Goal: Task Accomplishment & Management: Use online tool/utility

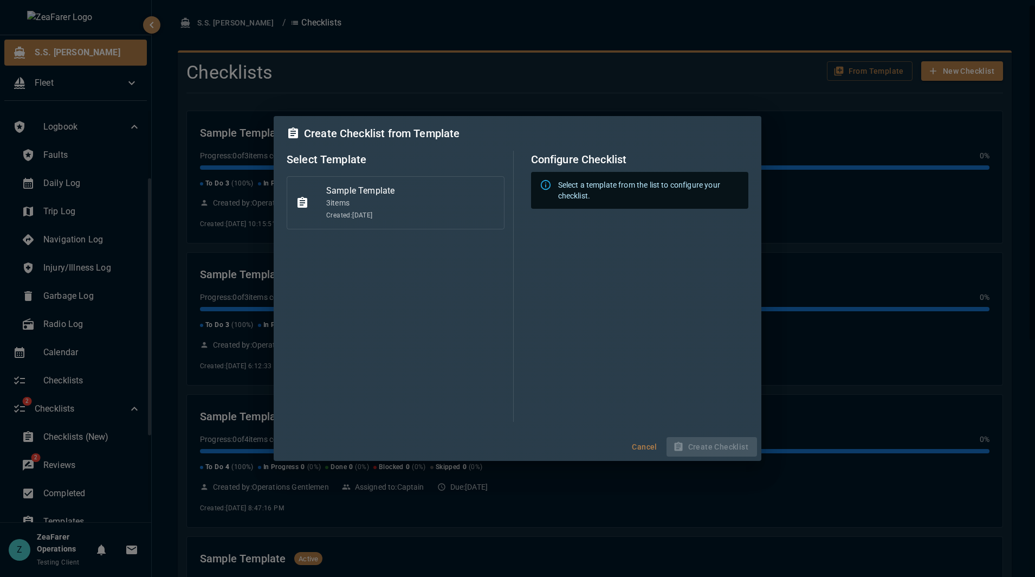
scroll to position [108, 0]
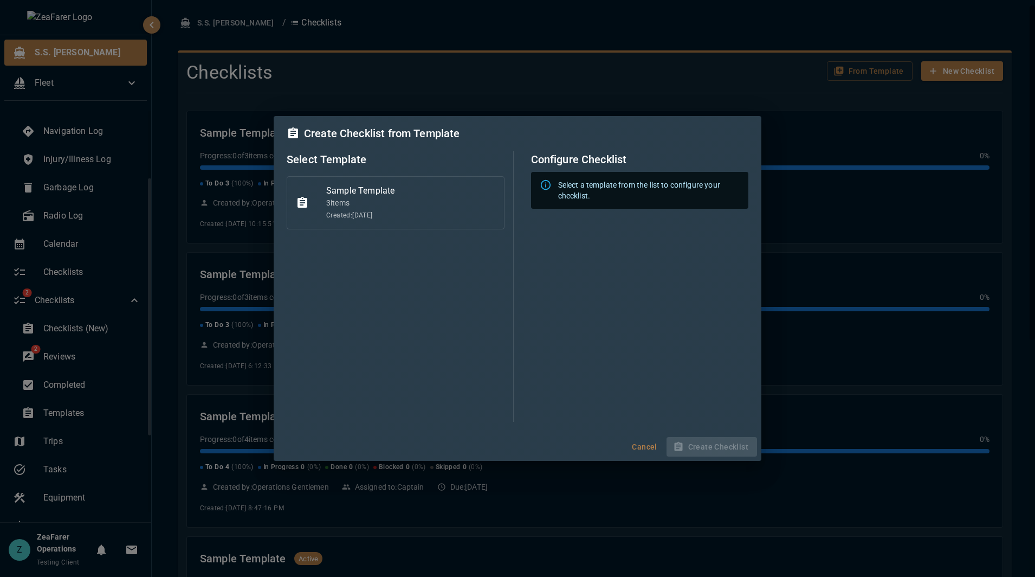
click at [395, 221] on div "Sample Template 3 item s Created: [DATE]" at bounding box center [396, 202] width 218 height 53
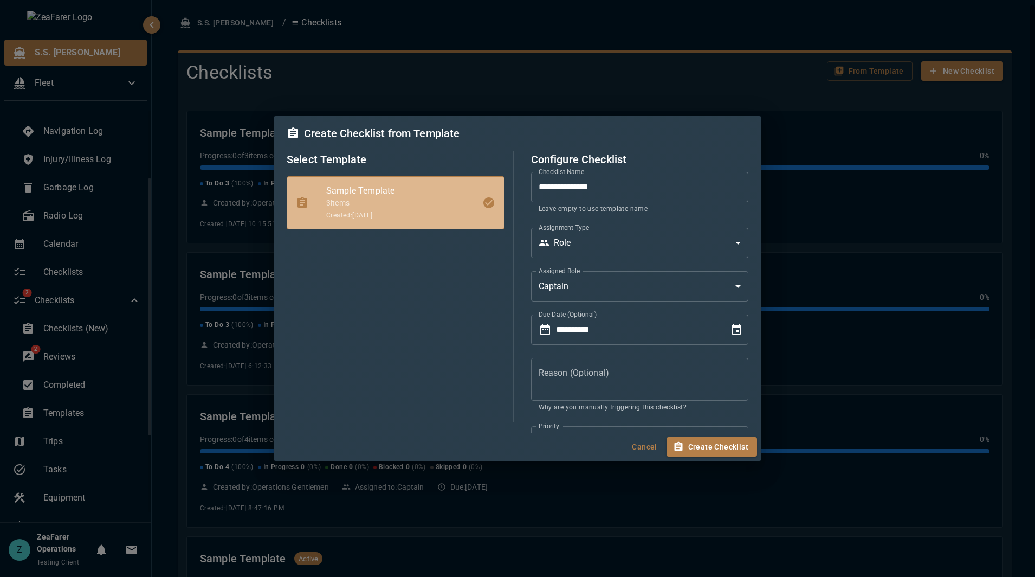
click at [585, 139] on div "Create Checklist from Template" at bounding box center [518, 133] width 462 height 17
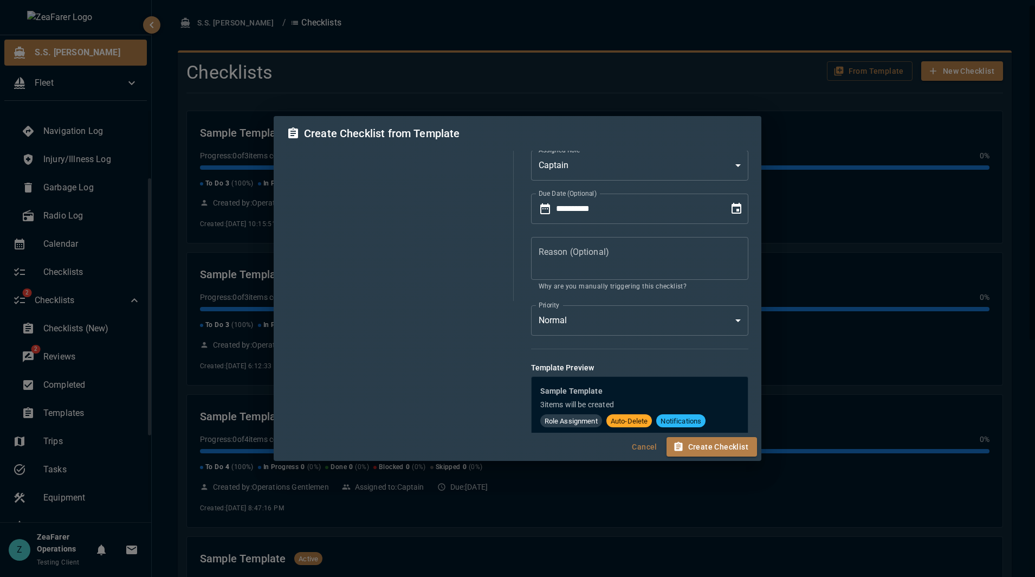
scroll to position [125, 0]
click at [741, 449] on button "Create Checklist" at bounding box center [712, 447] width 91 height 20
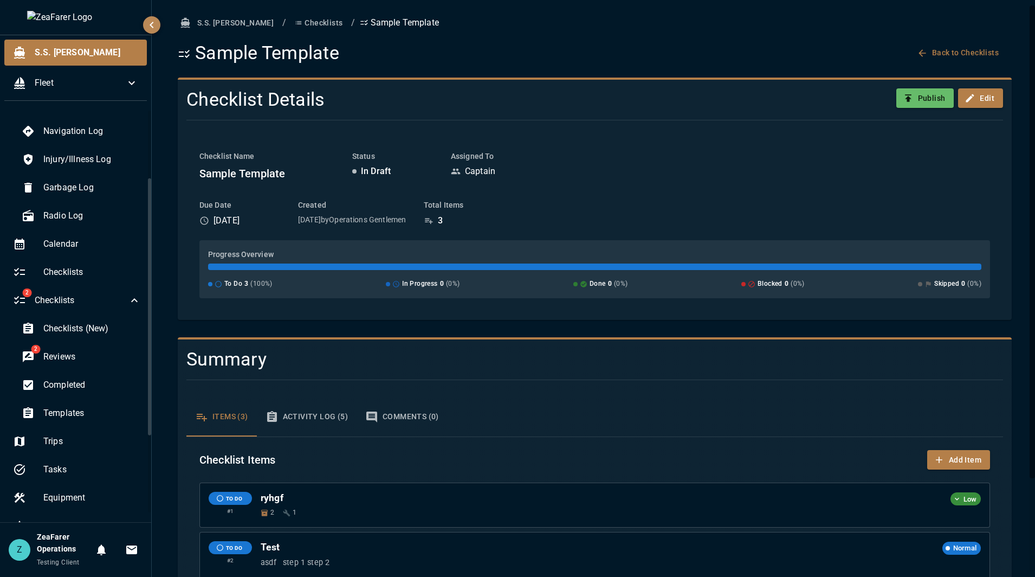
click at [678, 182] on div "Checklist Name Sample Template Status In Draft Assigned To Captain" at bounding box center [594, 167] width 791 height 32
drag, startPoint x: 797, startPoint y: 182, endPoint x: 730, endPoint y: 176, distance: 67.5
click at [795, 182] on div "Checklist Name Sample Template Status In Draft Assigned To Captain" at bounding box center [594, 167] width 791 height 32
click at [92, 417] on span "Templates" at bounding box center [92, 413] width 98 height 13
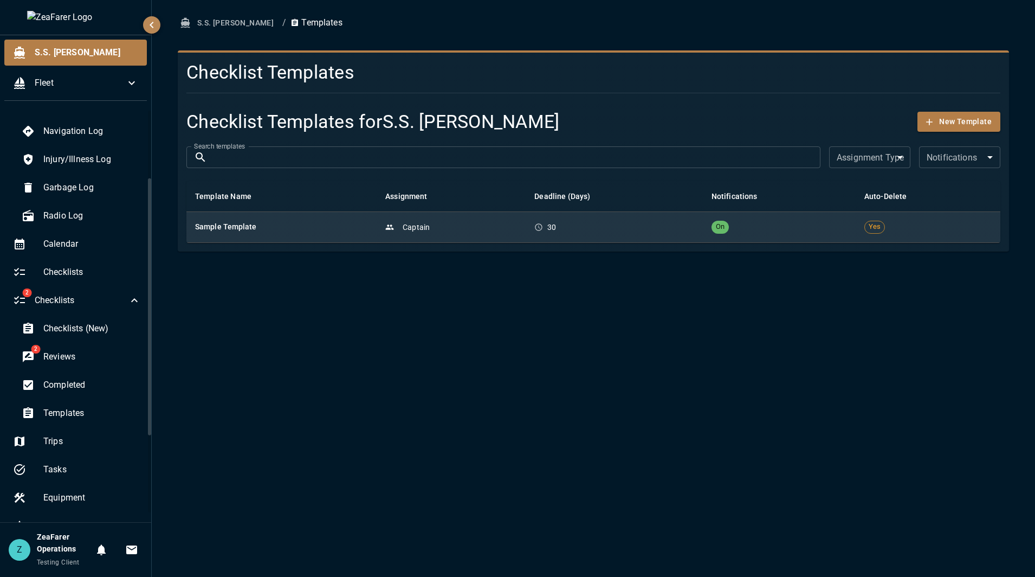
click at [357, 233] on h6 "Sample Template" at bounding box center [281, 227] width 173 height 12
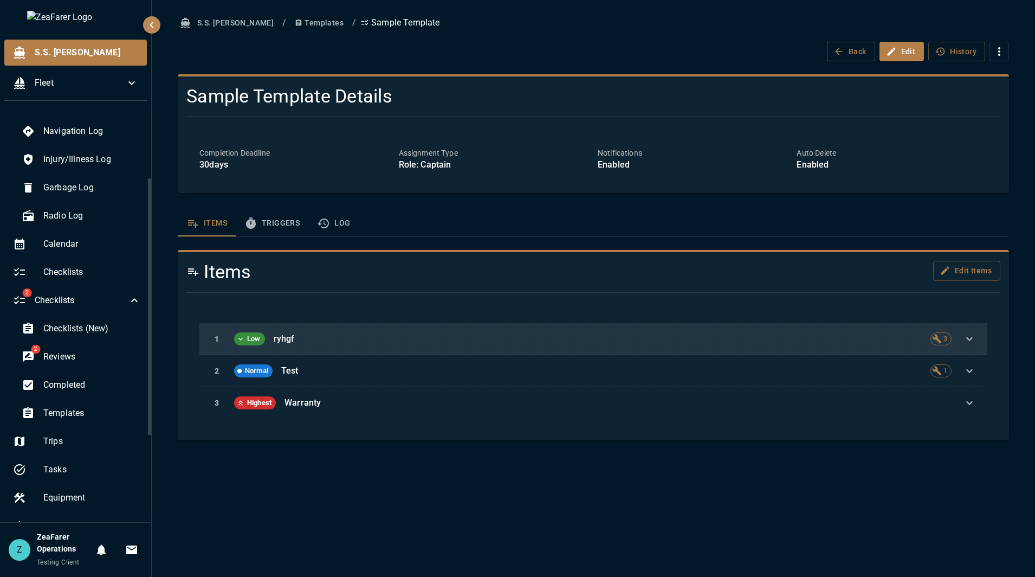
click at [424, 337] on p "ryhgf" at bounding box center [598, 338] width 648 height 13
click at [972, 338] on icon "button" at bounding box center [969, 338] width 13 height 13
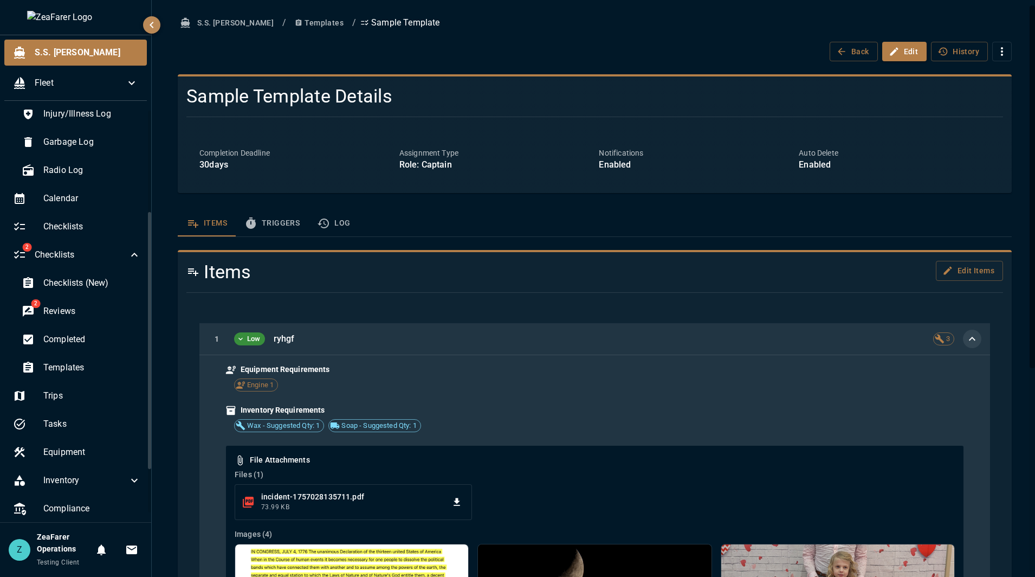
scroll to position [163, 0]
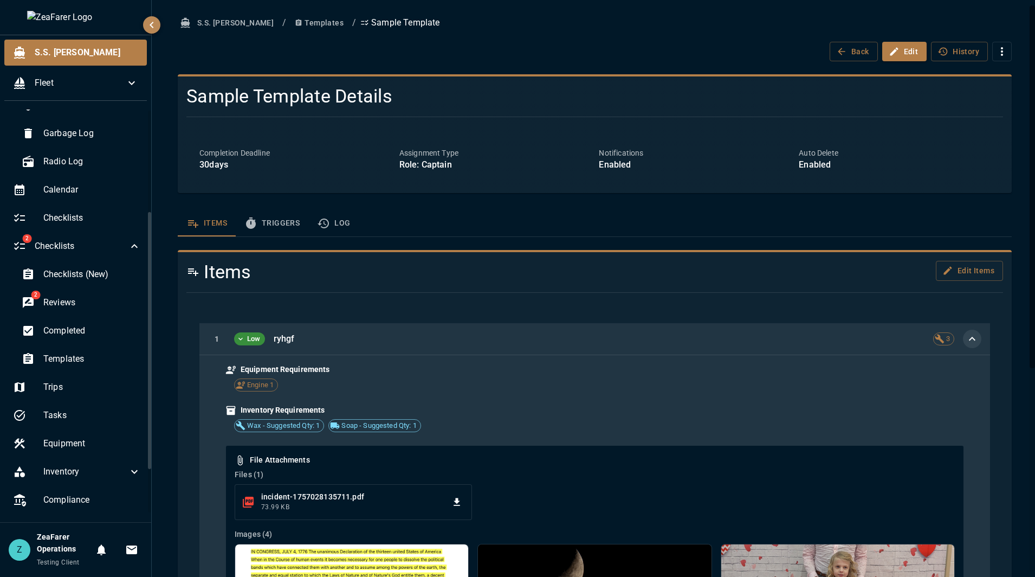
click at [449, 38] on div "S.S. [PERSON_NAME] / Templates / Sample Template Back Edit History" at bounding box center [595, 37] width 834 height 48
click at [113, 269] on span "Checklists (New)" at bounding box center [92, 274] width 98 height 13
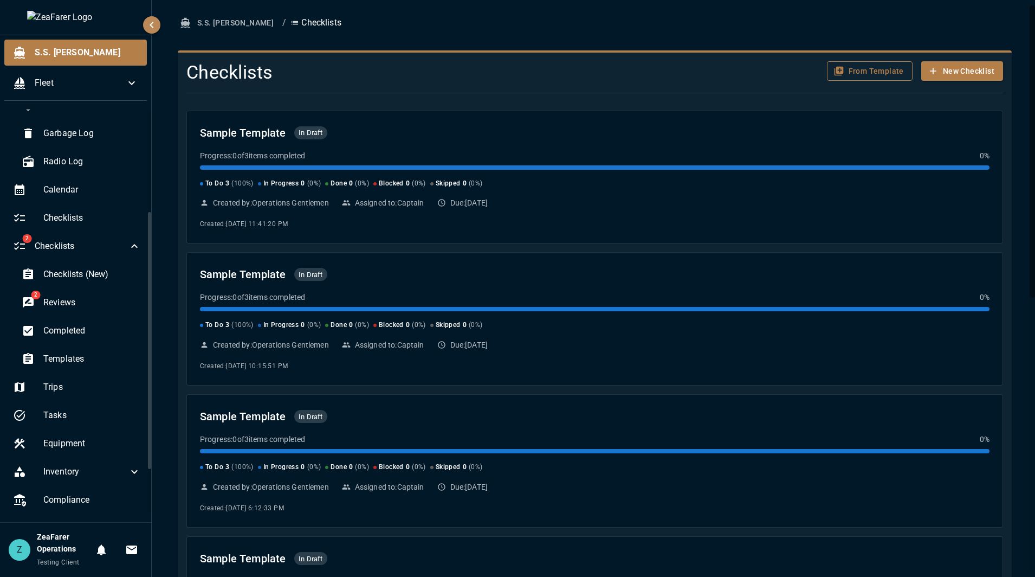
click at [858, 70] on button "From Template" at bounding box center [870, 71] width 86 height 20
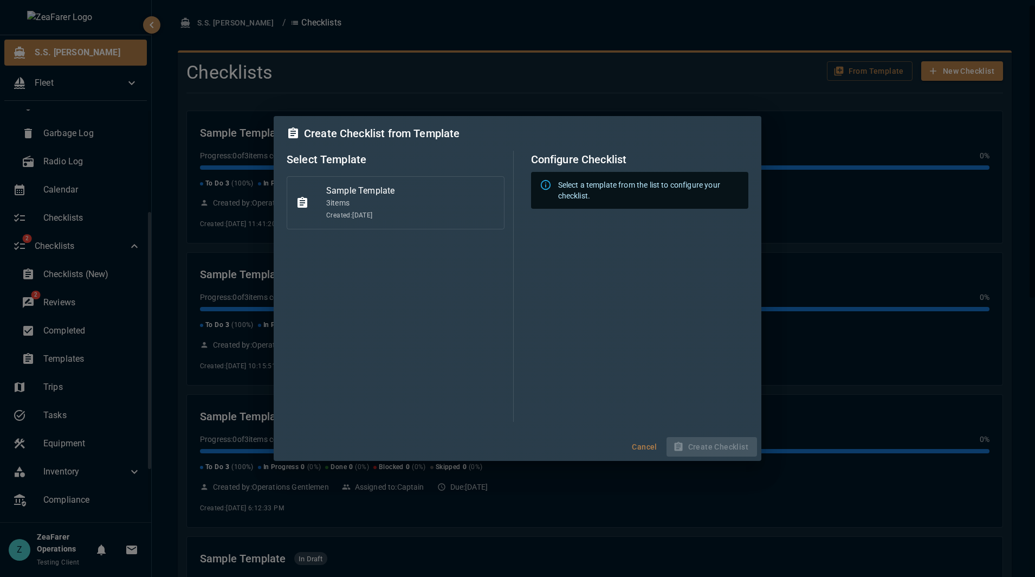
click at [368, 215] on span "Created: [DATE]" at bounding box center [410, 215] width 169 height 11
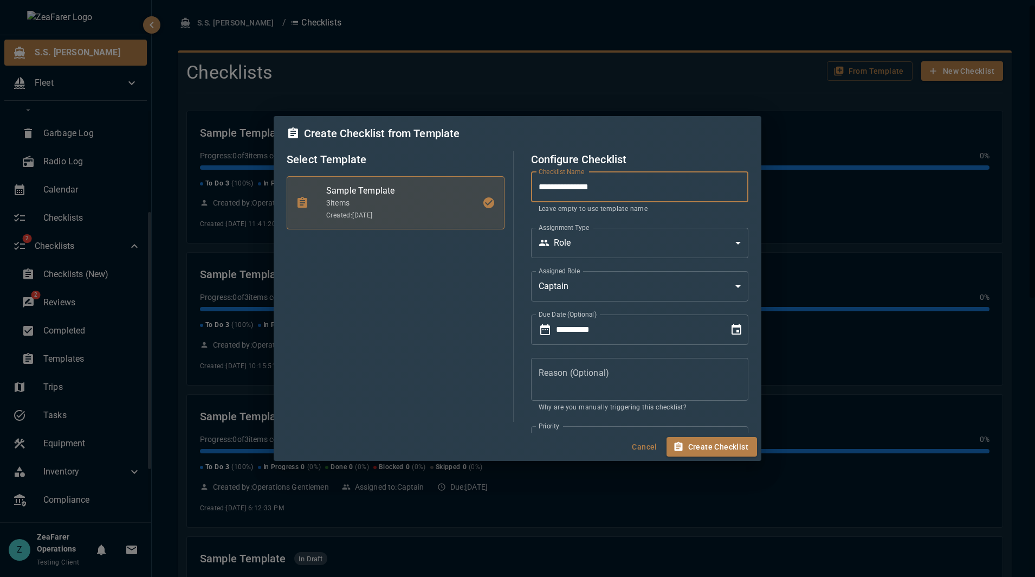
drag, startPoint x: 633, startPoint y: 191, endPoint x: 492, endPoint y: 183, distance: 141.2
click at [495, 183] on div "**********" at bounding box center [518, 286] width 462 height 271
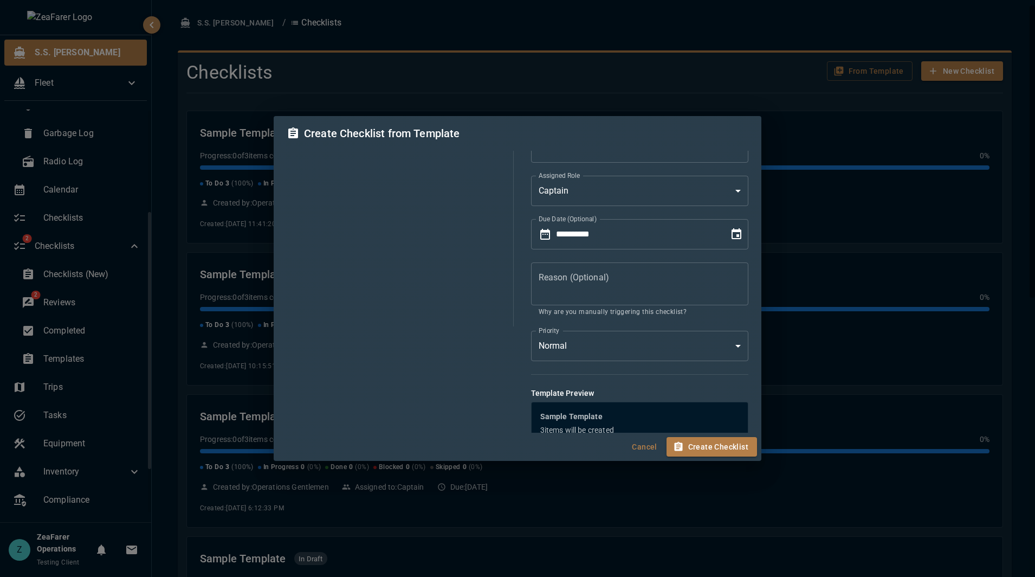
scroll to position [125, 0]
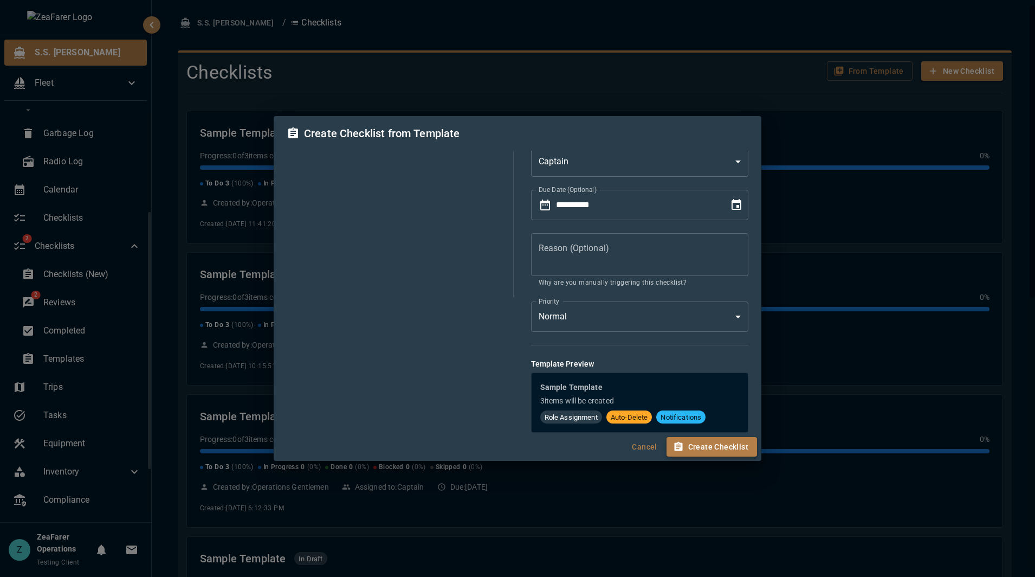
type input "*****"
click at [732, 448] on button "Create Checklist" at bounding box center [712, 447] width 91 height 20
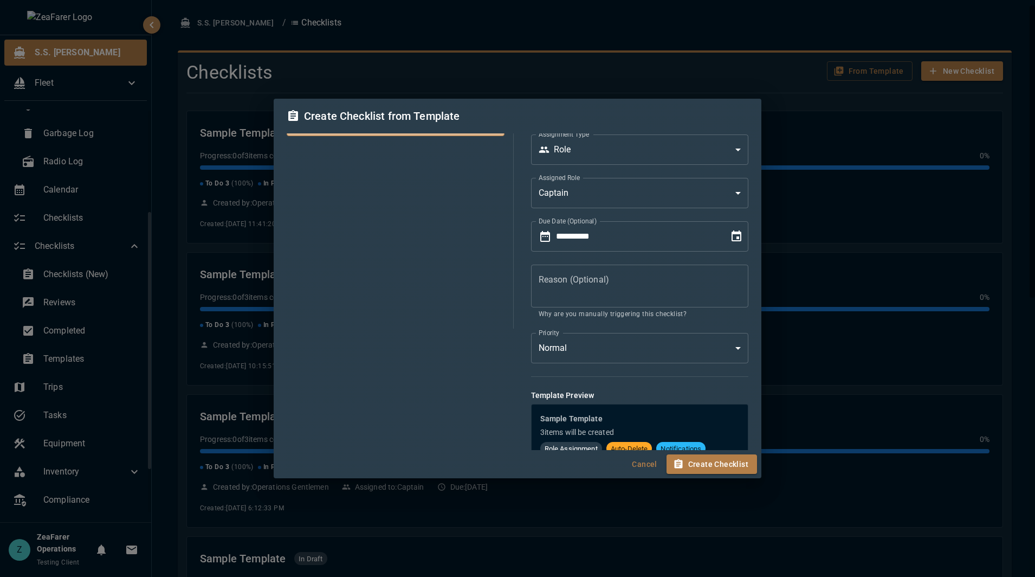
scroll to position [0, 0]
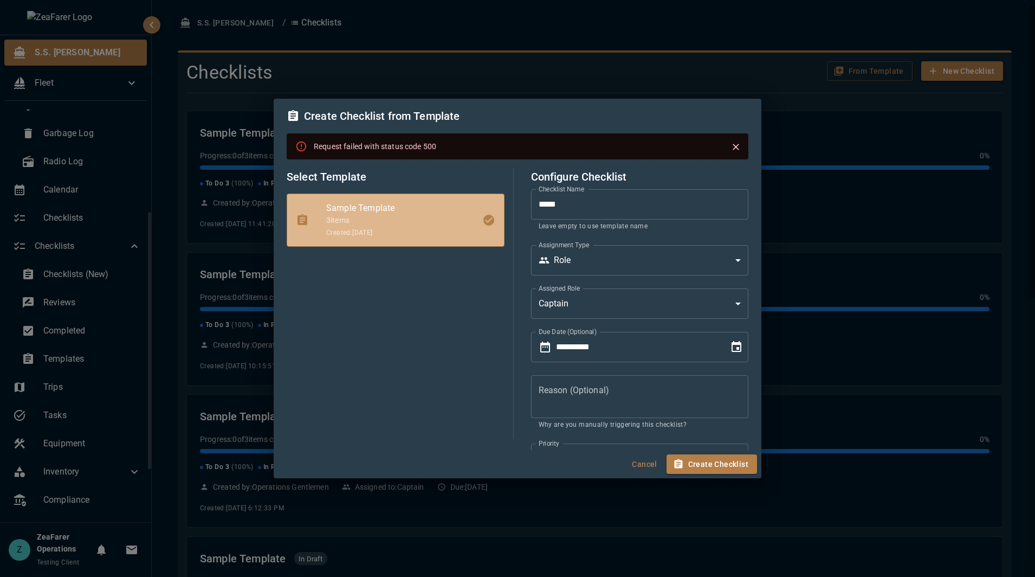
click at [731, 146] on icon "Close" at bounding box center [736, 146] width 11 height 11
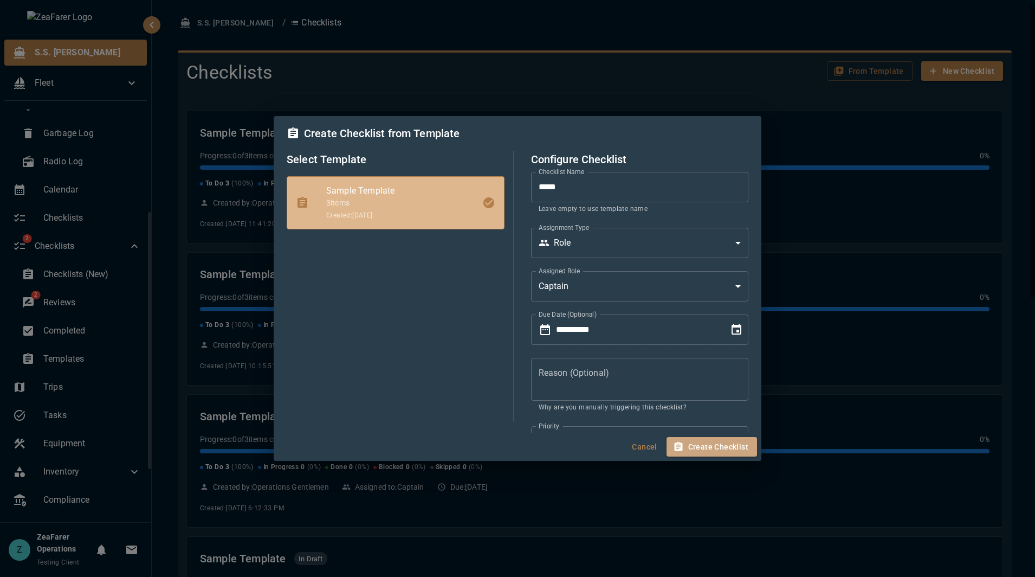
click at [736, 441] on button "Create Checklist" at bounding box center [712, 447] width 91 height 20
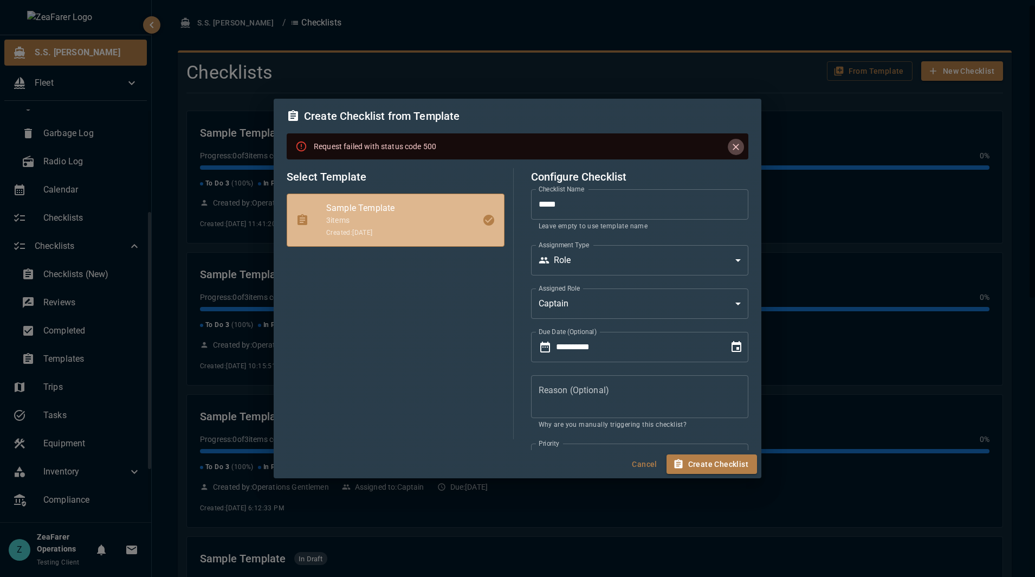
click at [733, 146] on icon "Close" at bounding box center [736, 146] width 11 height 11
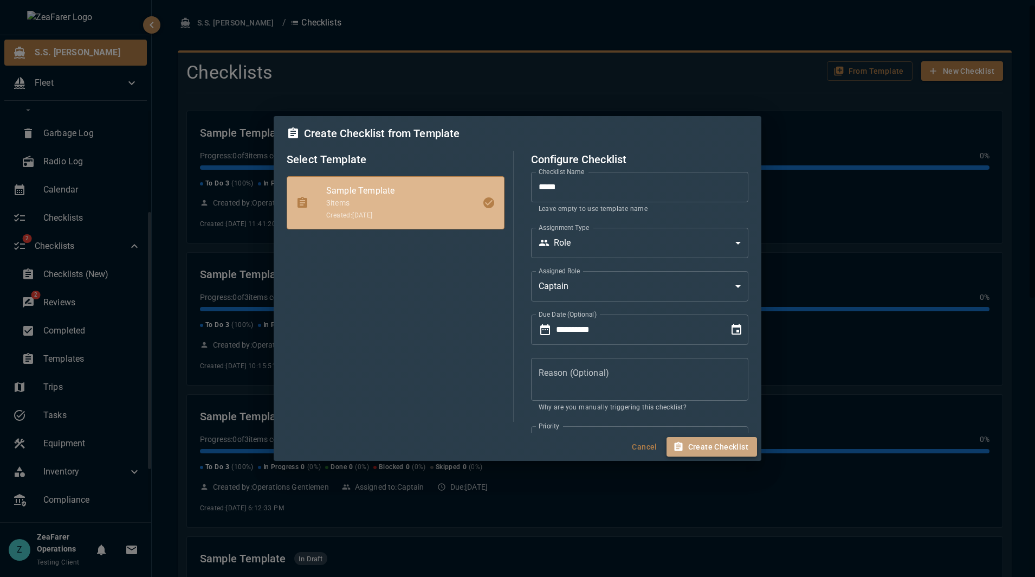
click at [723, 455] on button "Create Checklist" at bounding box center [712, 447] width 91 height 20
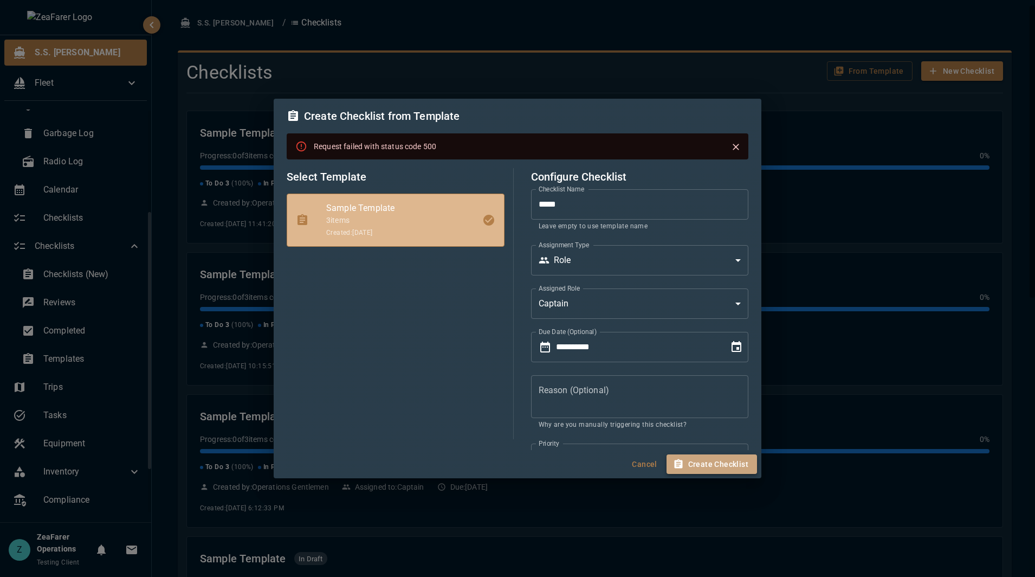
click at [737, 471] on button "Create Checklist" at bounding box center [712, 464] width 91 height 20
click at [656, 469] on button "Cancel" at bounding box center [645, 464] width 35 height 20
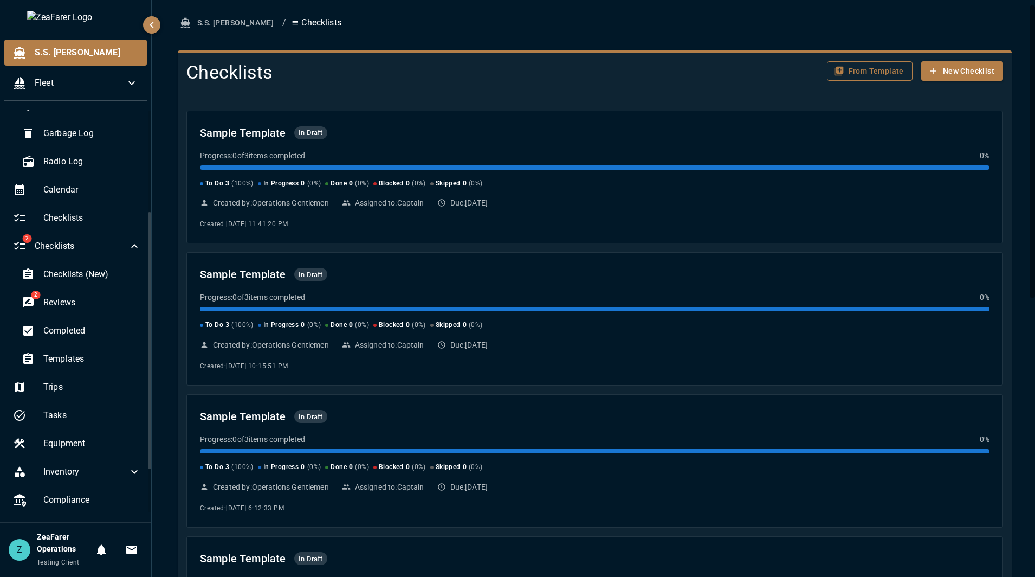
click at [848, 71] on button "From Template" at bounding box center [870, 71] width 86 height 20
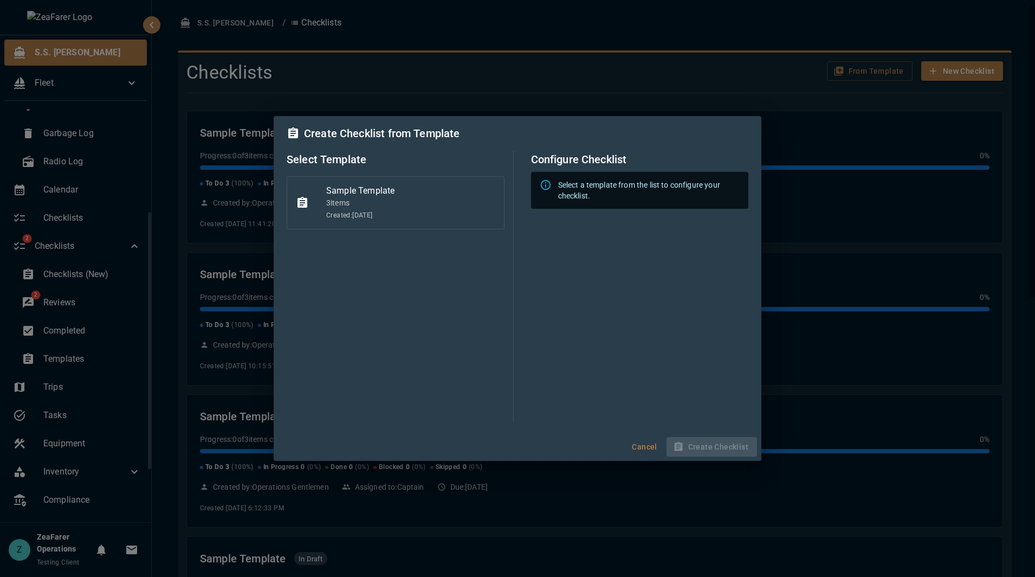
click at [431, 203] on p "3 item s" at bounding box center [410, 202] width 169 height 11
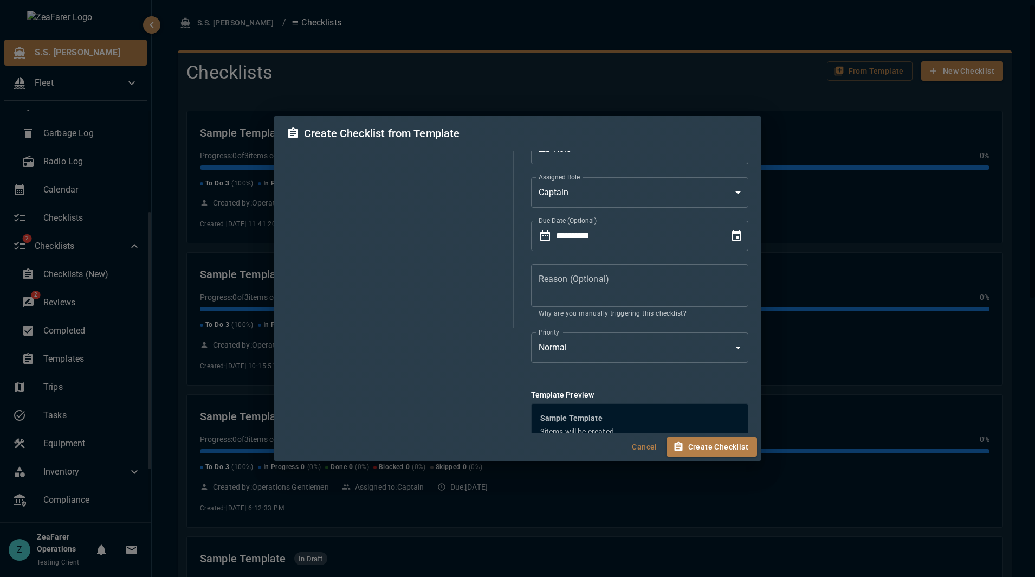
scroll to position [125, 0]
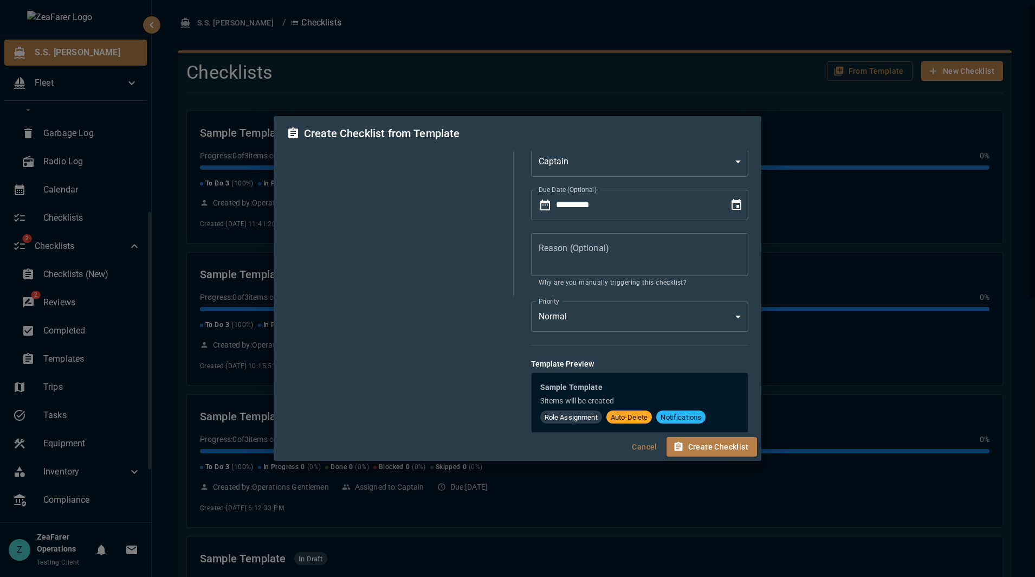
click at [733, 447] on button "Create Checklist" at bounding box center [712, 447] width 91 height 20
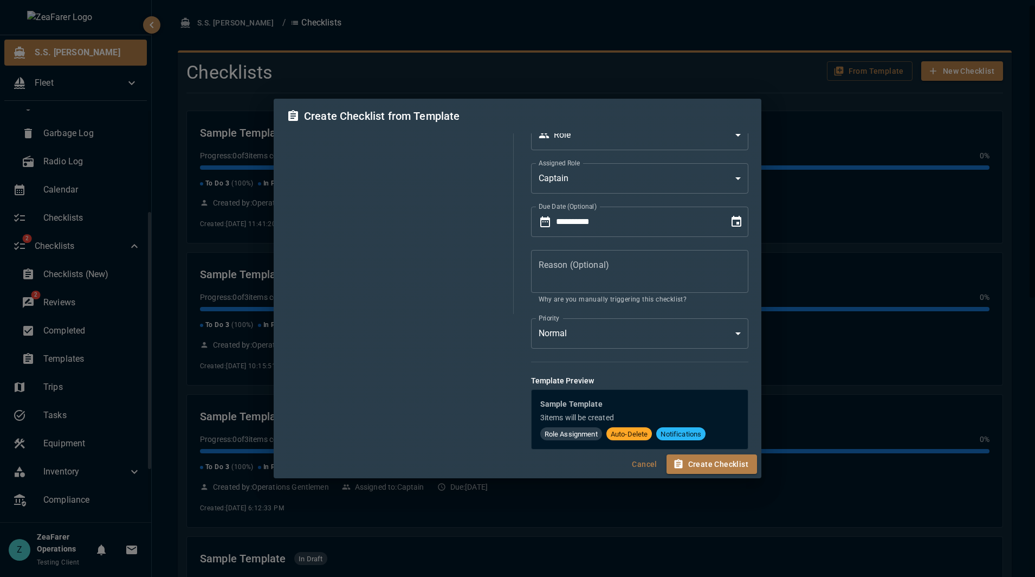
click at [634, 459] on button "Cancel" at bounding box center [645, 464] width 35 height 20
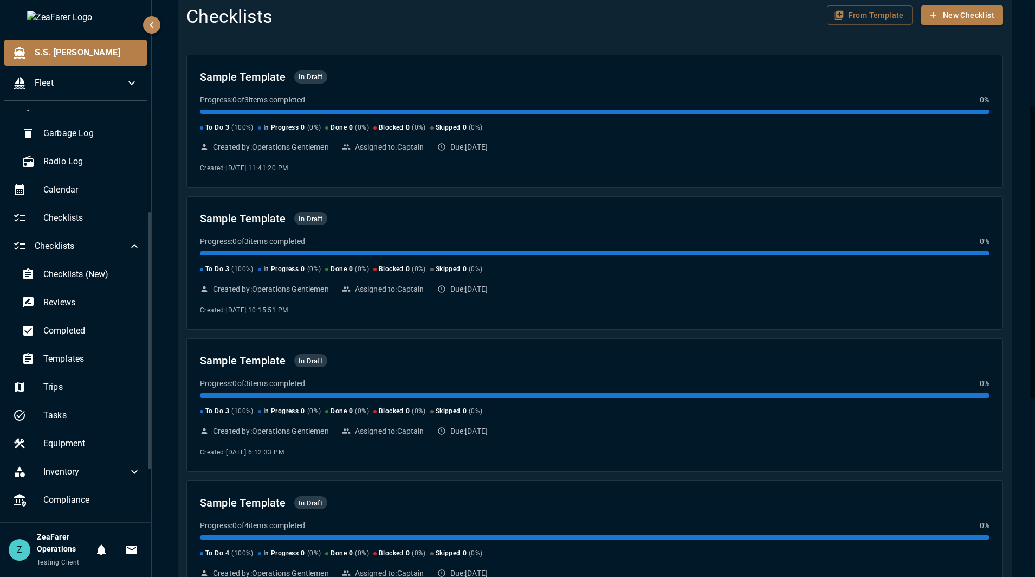
scroll to position [0, 0]
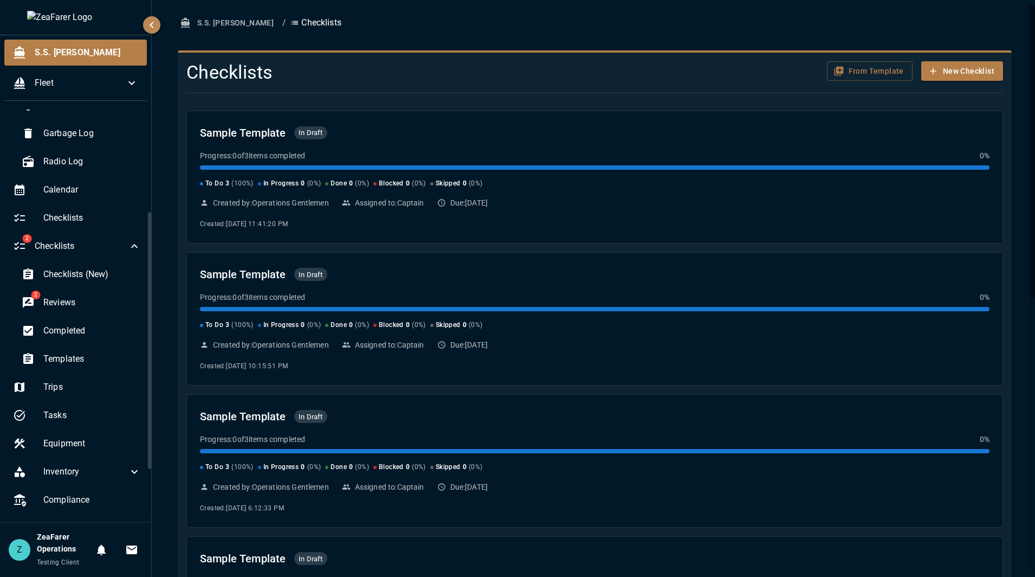
click at [989, 25] on ol "S.S. [PERSON_NAME] / Checklists" at bounding box center [595, 23] width 834 height 20
click at [885, 65] on button "From Template" at bounding box center [870, 71] width 86 height 20
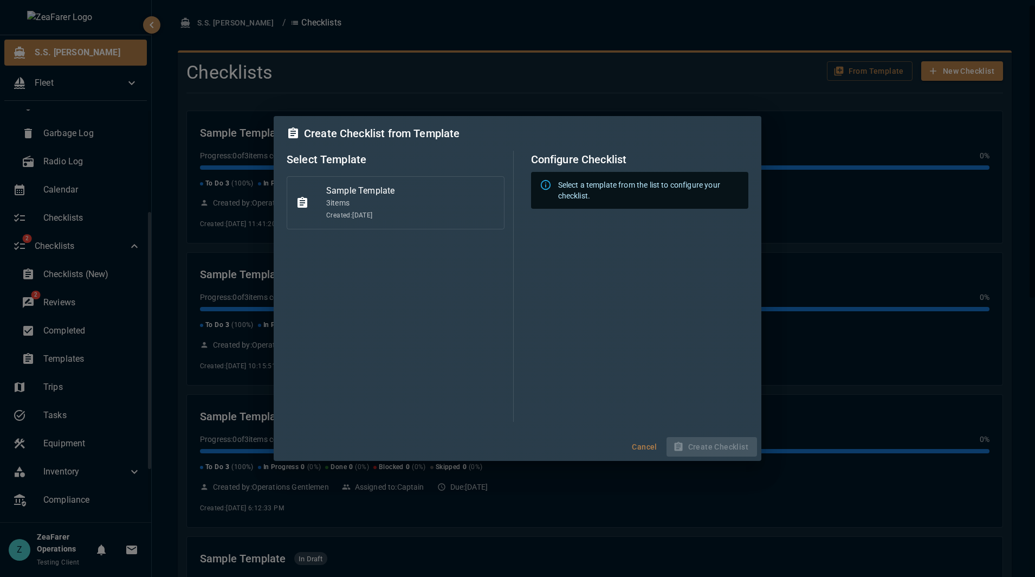
click at [421, 209] on div "3 item s Created: [DATE]" at bounding box center [410, 209] width 169 height 24
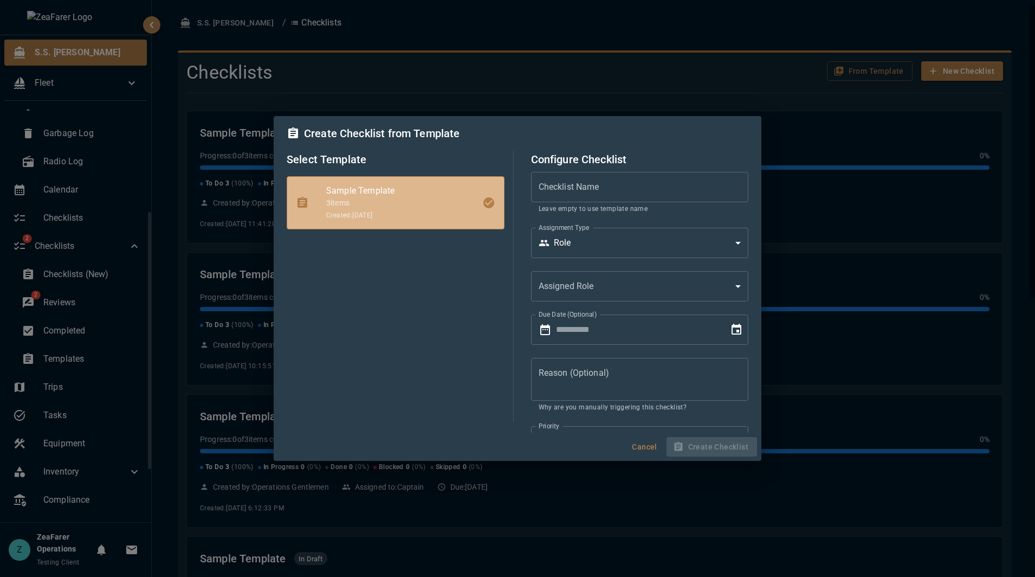
type input "**********"
type input "*"
type input "**********"
click at [580, 188] on input "**********" at bounding box center [640, 187] width 218 height 30
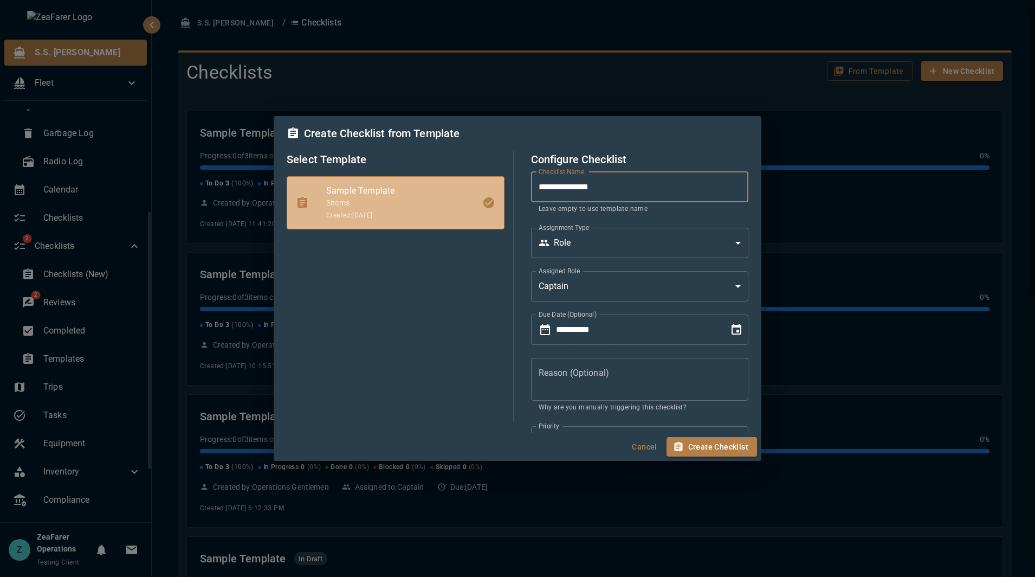
click at [580, 188] on input "**********" at bounding box center [640, 187] width 218 height 30
type input "******"
click at [720, 457] on div "Cancel Create Checklist" at bounding box center [518, 447] width 488 height 29
click at [724, 447] on button "Create Checklist" at bounding box center [712, 447] width 91 height 20
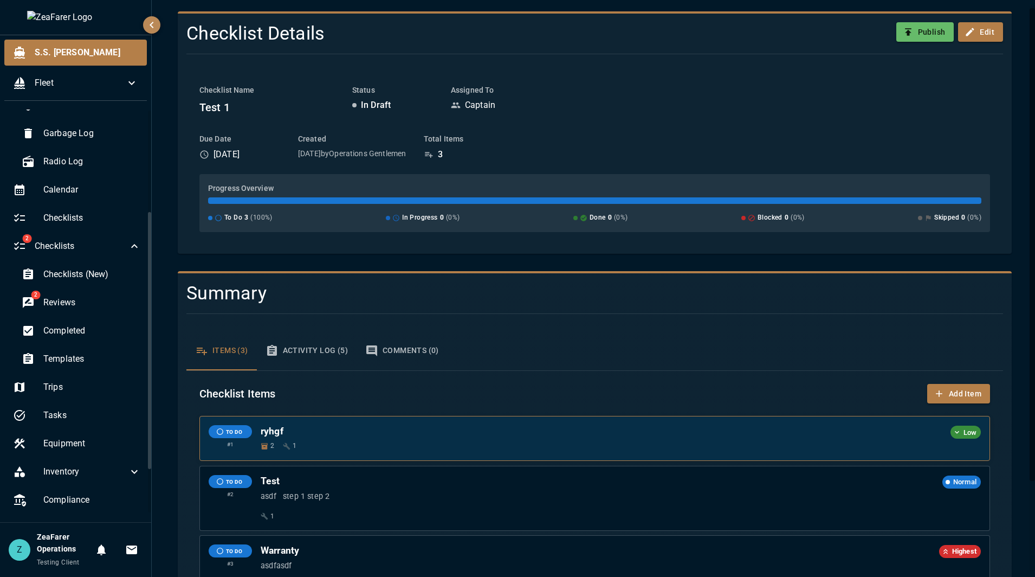
scroll to position [114, 0]
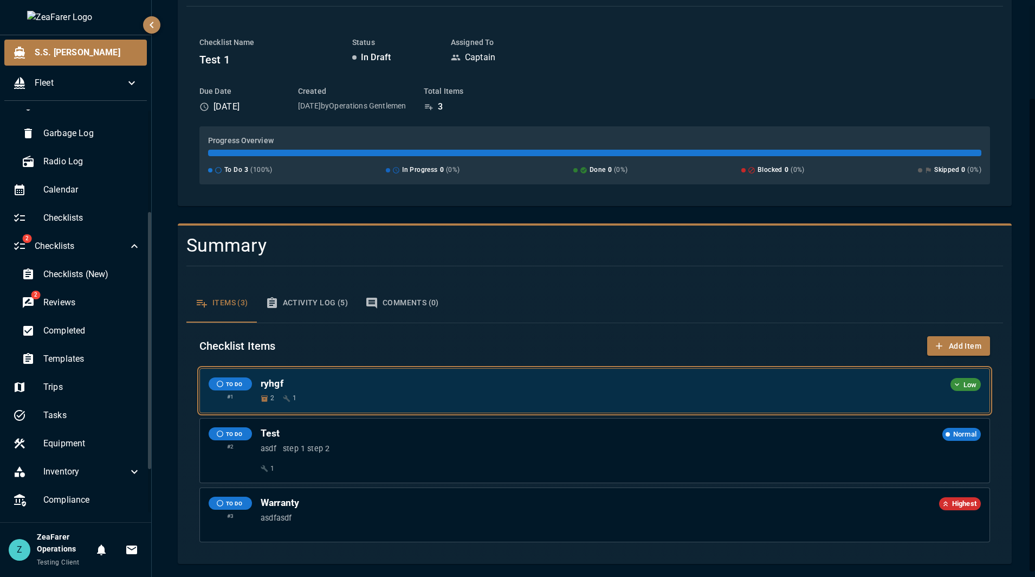
click at [924, 385] on h6 "ryhgf" at bounding box center [603, 383] width 685 height 12
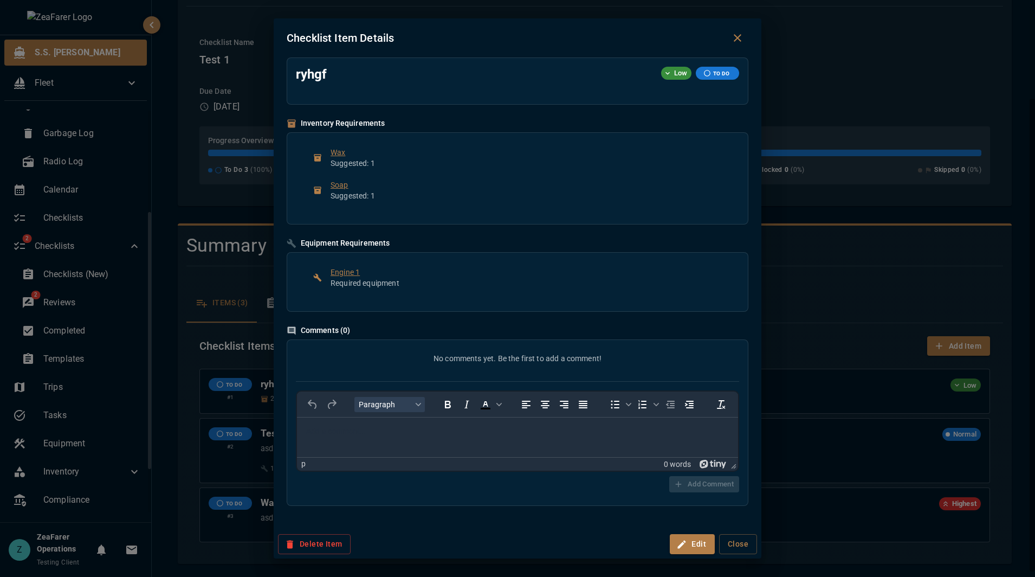
scroll to position [0, 0]
click at [846, 252] on div "Checklist Item Details ryhgf Low TO DO Inventory Requirements Wax Suggested: 1 …" at bounding box center [517, 288] width 1035 height 577
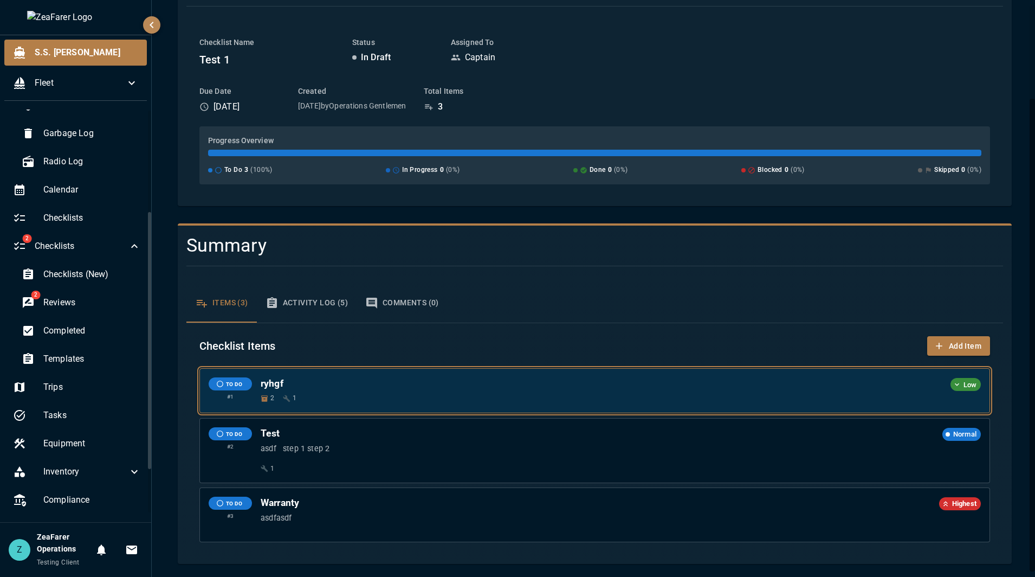
click at [901, 386] on h6 "ryhgf" at bounding box center [603, 383] width 685 height 12
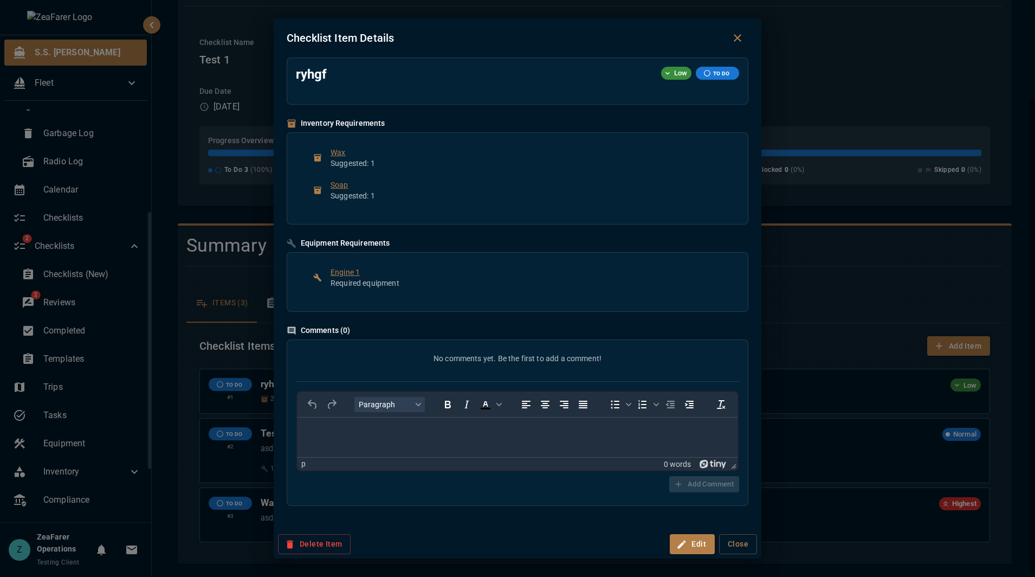
click at [914, 329] on div "Checklist Item Details ryhgf Low TO DO Inventory Requirements Wax Suggested: 1 …" at bounding box center [517, 288] width 1035 height 577
